Goal: Task Accomplishment & Management: Use online tool/utility

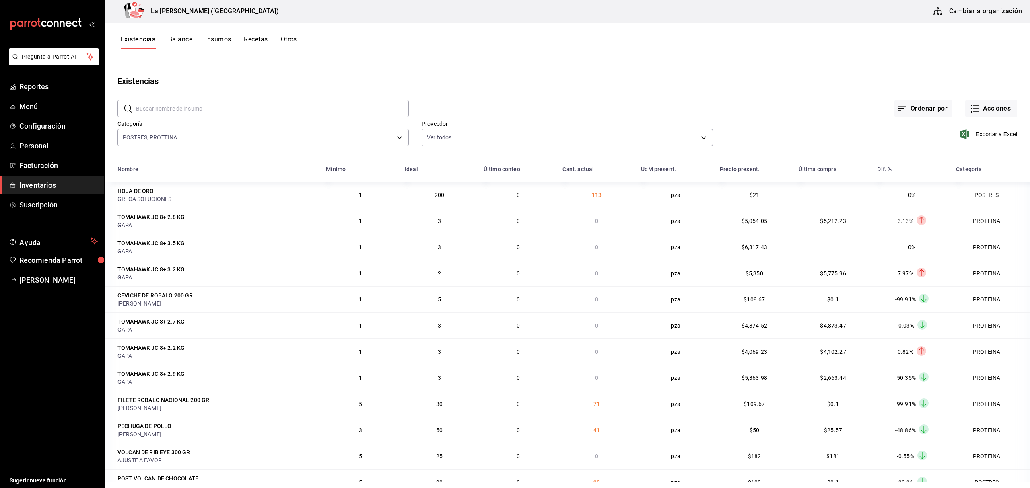
click at [27, 182] on span "Inventarios" at bounding box center [58, 185] width 78 height 11
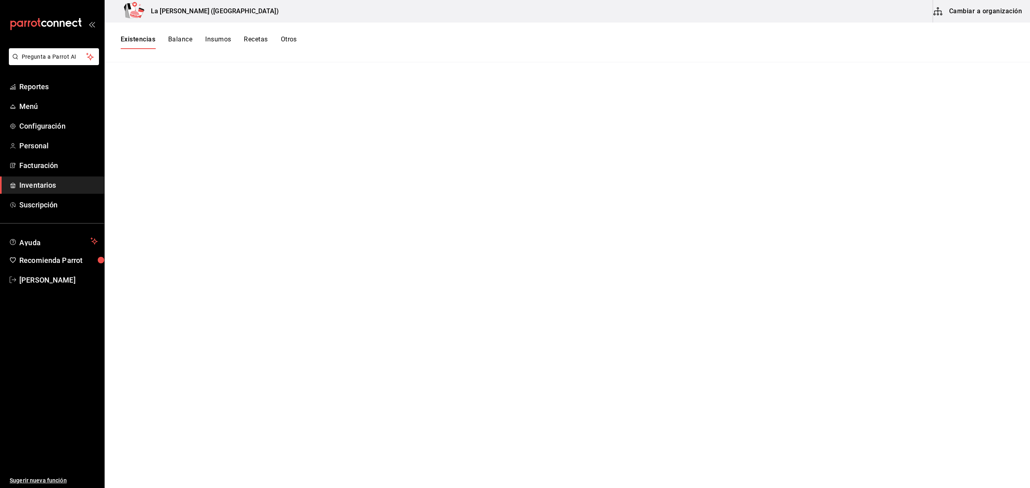
click at [34, 187] on span "Inventarios" at bounding box center [58, 185] width 78 height 11
click at [145, 39] on button "Existencias" at bounding box center [138, 42] width 35 height 14
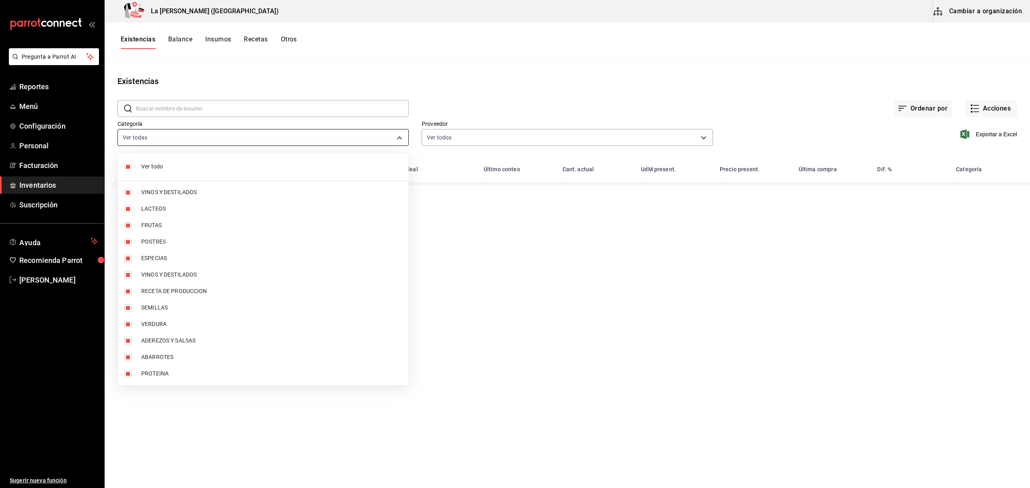
click at [203, 132] on body "Pregunta a Parrot AI Reportes Menú Configuración Personal Facturación Inventari…" at bounding box center [515, 241] width 1030 height 483
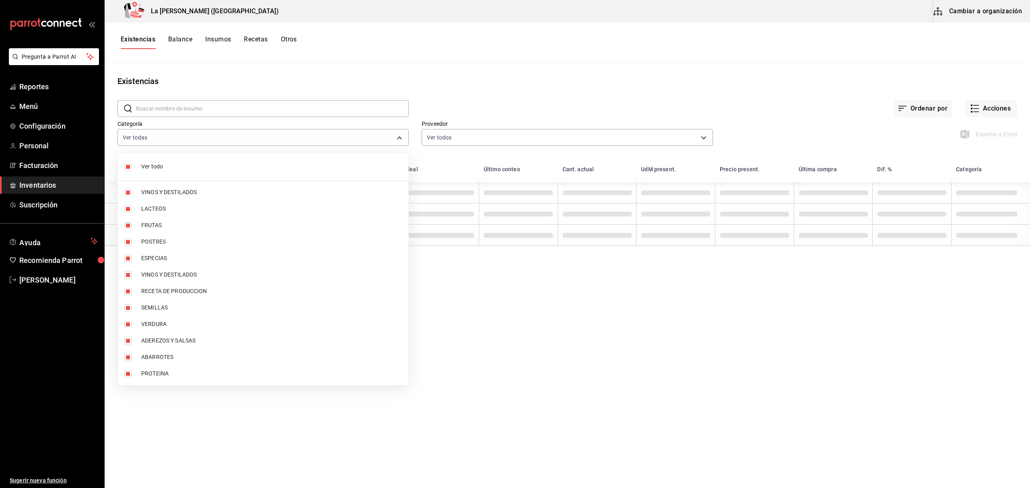
click at [192, 171] on li "Ver todo" at bounding box center [263, 166] width 290 height 21
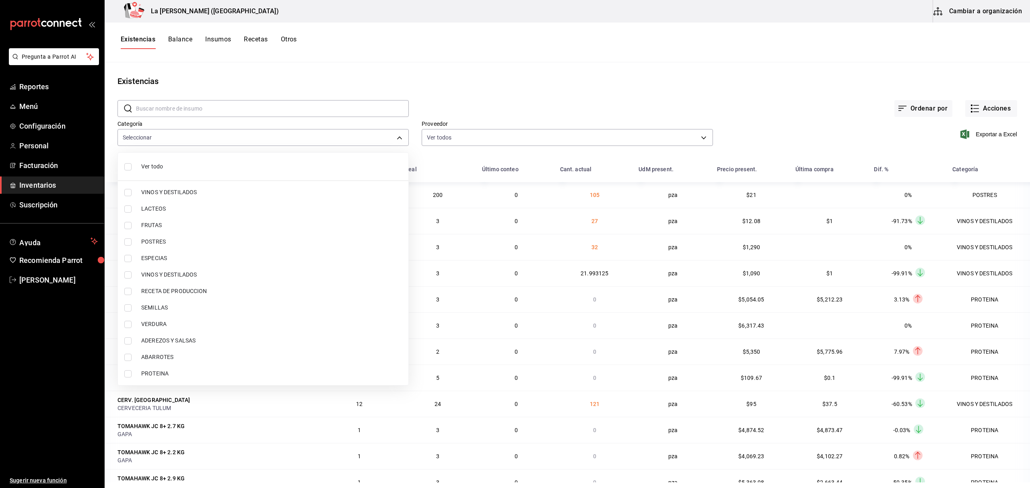
checkbox input "false"
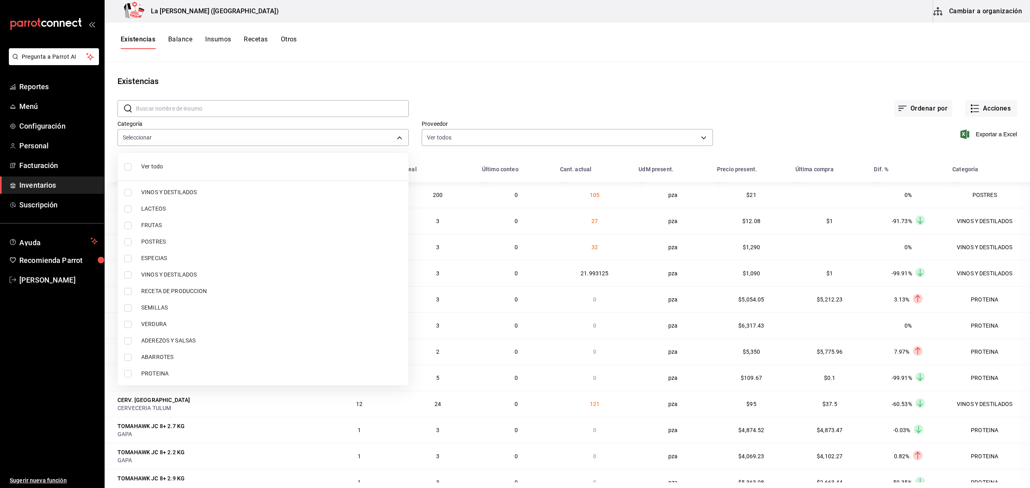
checkbox input "false"
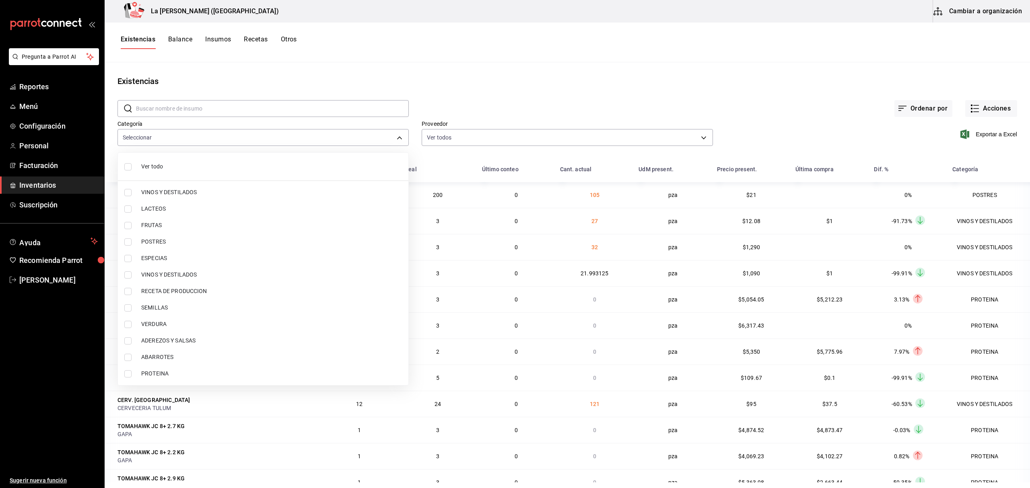
checkbox input "false"
click at [153, 381] on li "PROTEINA" at bounding box center [263, 374] width 290 height 16
type input "89020659-a685-42c8-84d5-b1543ef933a3"
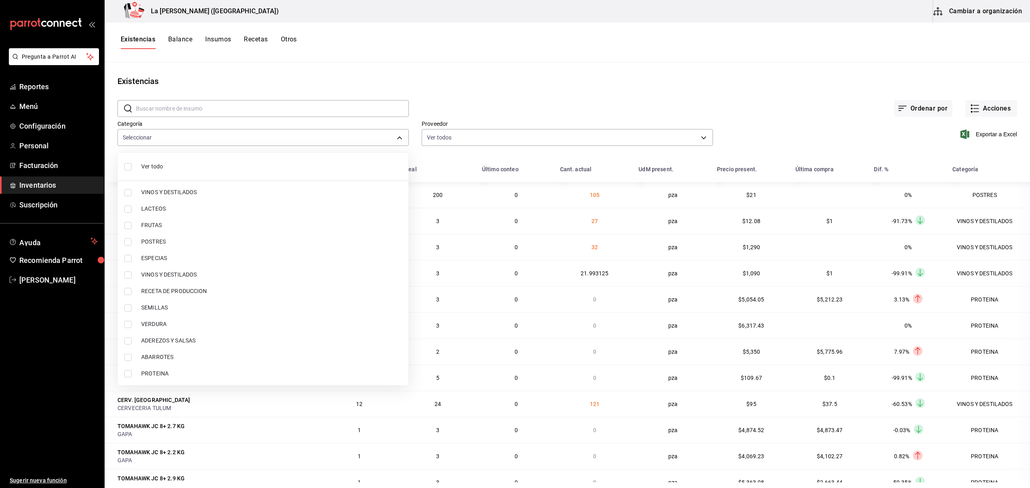
checkbox input "true"
click at [167, 245] on span "POSTRES" at bounding box center [271, 242] width 261 height 8
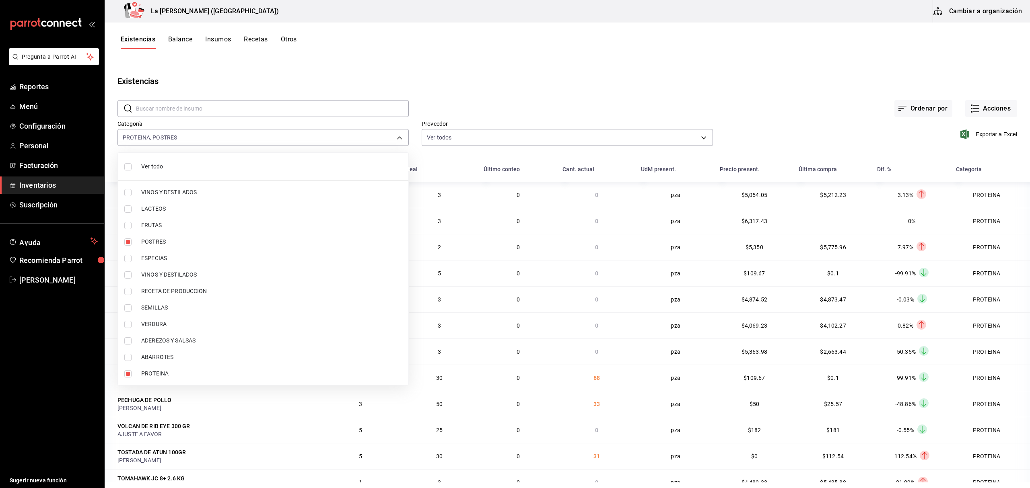
type input "89020659-a685-42c8-84d5-b1543ef933a3,300b8f87-2b59-439f-b980-3e97300322fa"
checkbox input "true"
click at [997, 131] on div at bounding box center [515, 244] width 1030 height 488
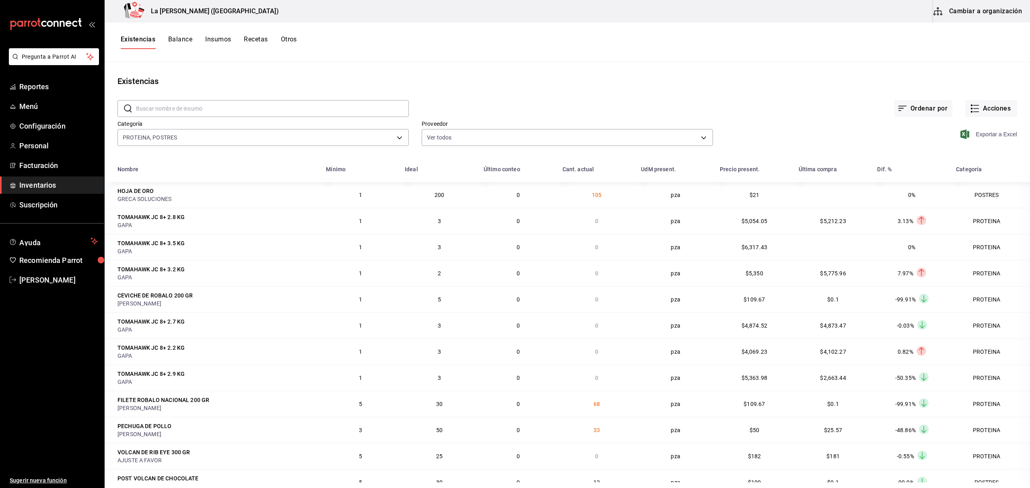
click at [995, 136] on span "Exportar a Excel" at bounding box center [989, 135] width 55 height 10
